Goal: Information Seeking & Learning: Learn about a topic

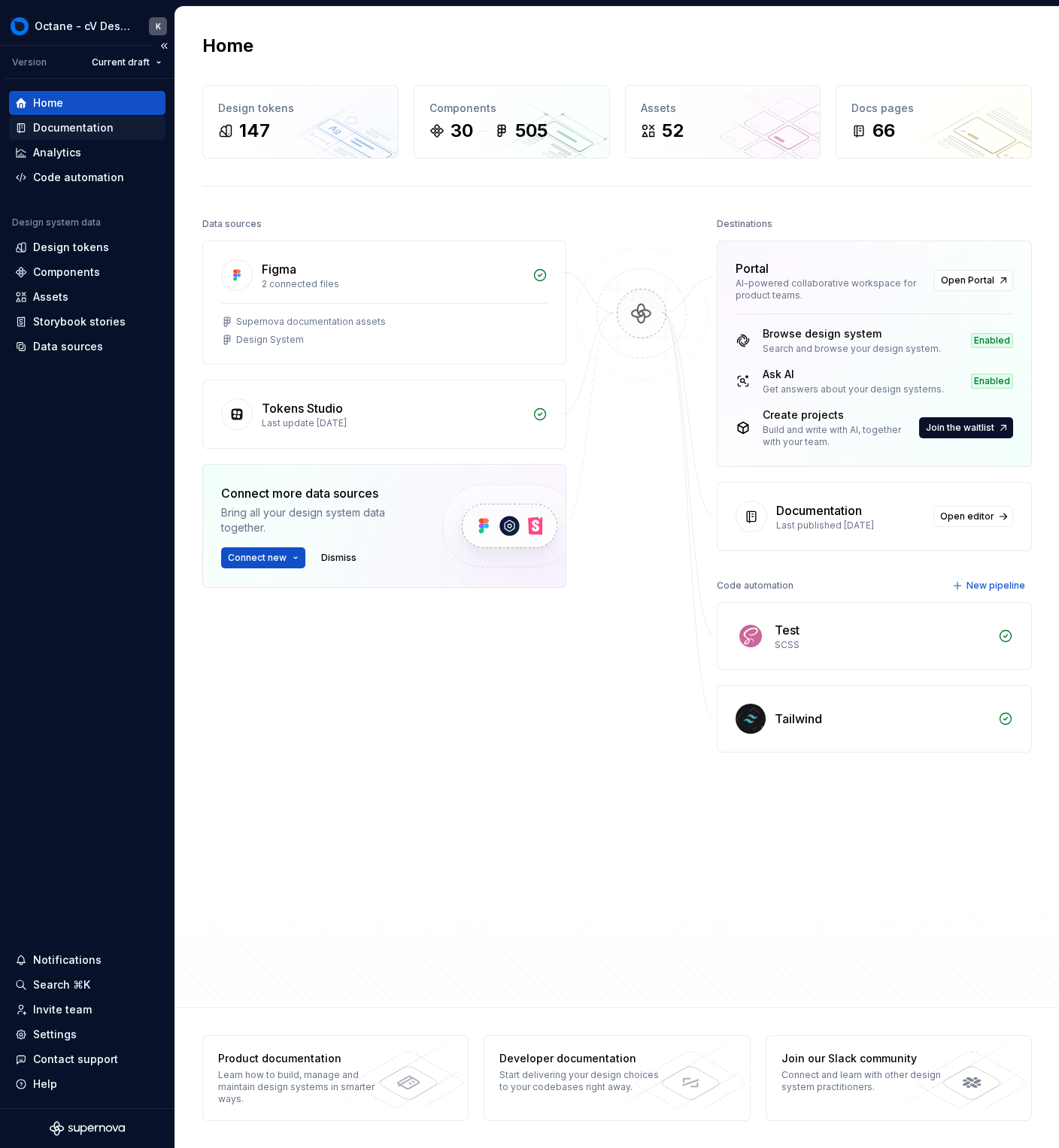
click at [110, 130] on div "Documentation" at bounding box center [87, 127] width 145 height 15
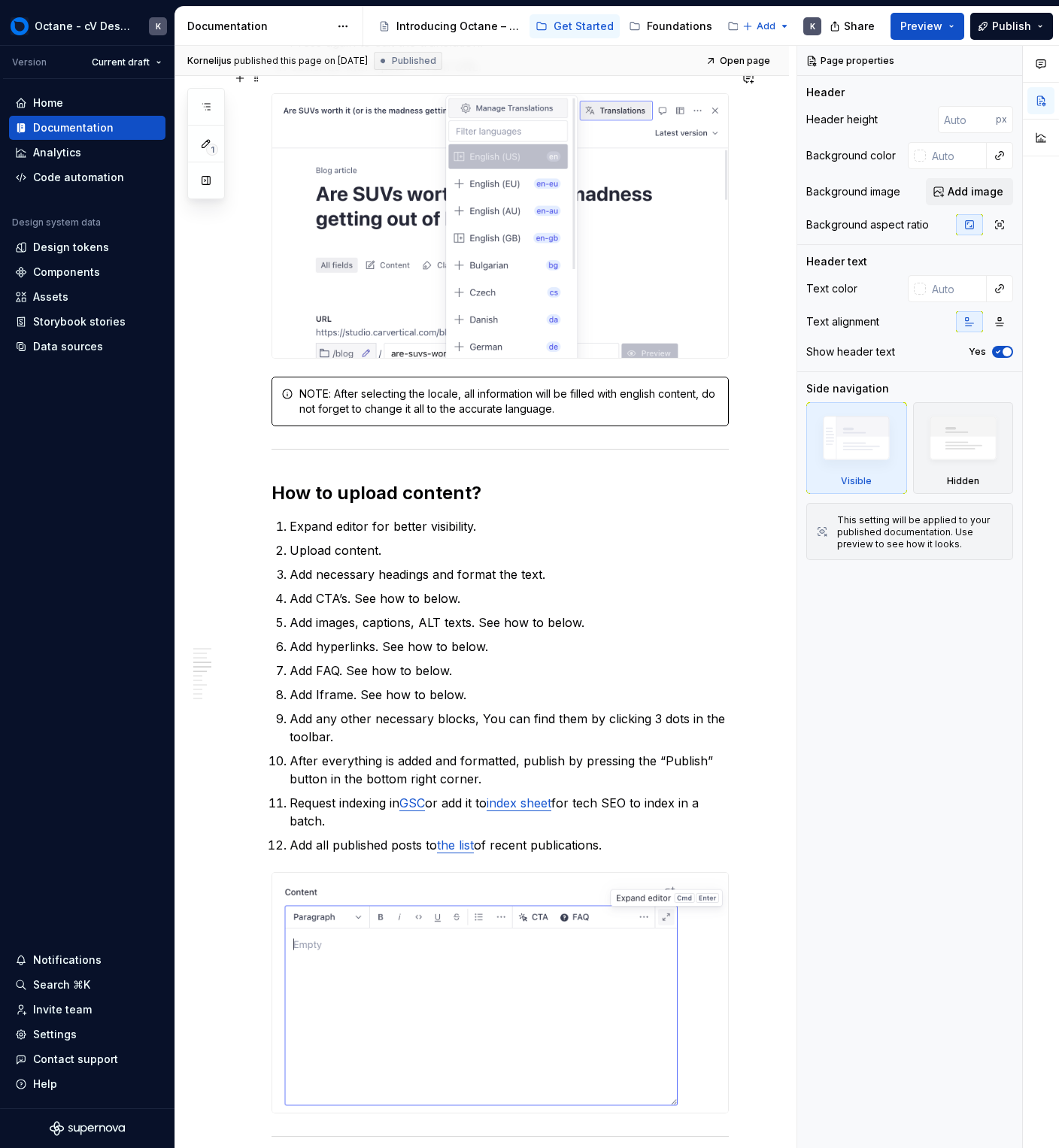
scroll to position [5463, 0]
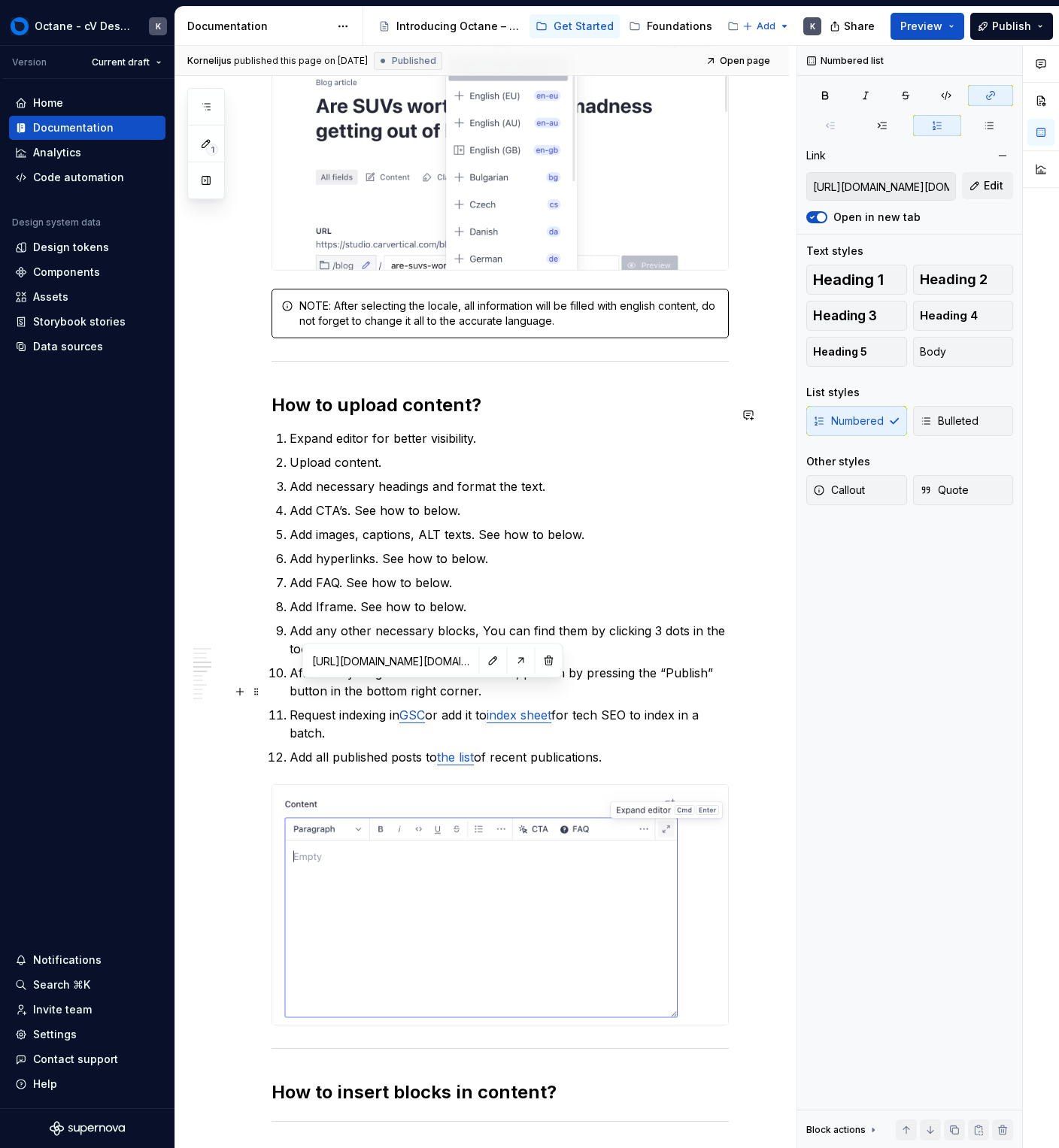
click at [414, 707] on link "GSC" at bounding box center [412, 715] width 25 height 15
click at [1006, 725] on div "Numbered list Link [URL][DOMAIN_NAME][DOMAIN_NAME] Edit Open in new tab Text st…" at bounding box center [910, 597] width 225 height 1103
click at [936, 31] on span "Preview" at bounding box center [922, 26] width 42 height 15
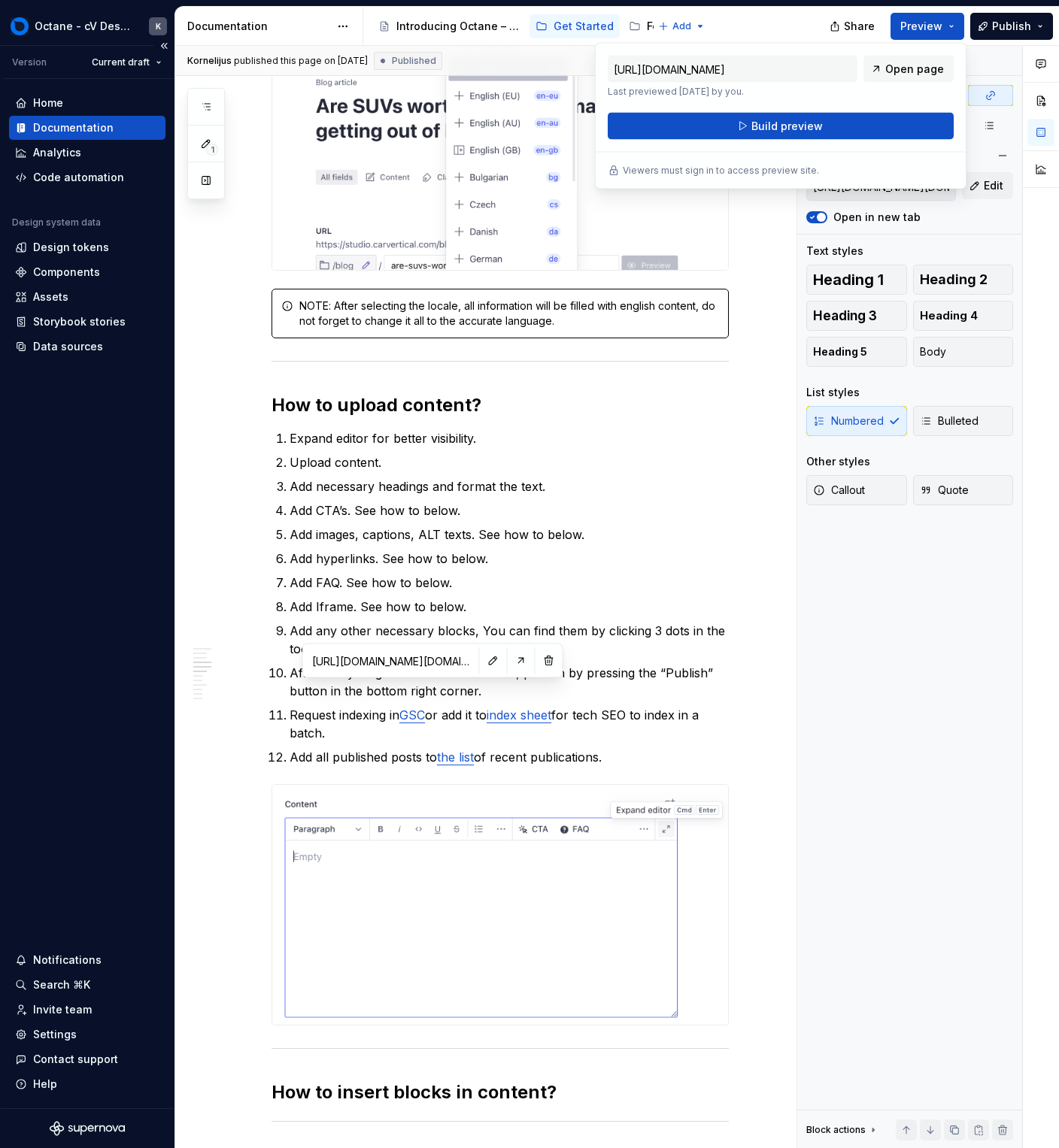
type textarea "*"
